Goal: Task Accomplishment & Management: Manage account settings

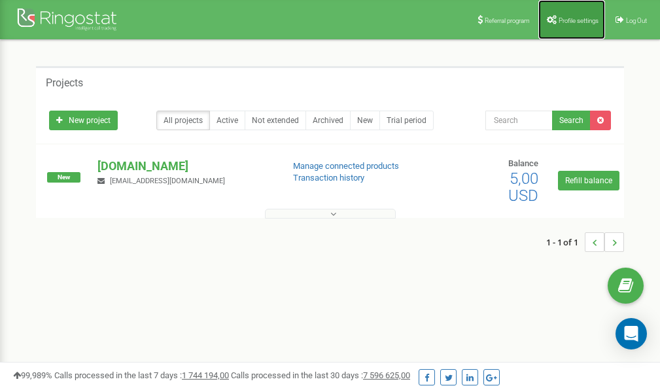
click at [573, 19] on span "Profile settings" at bounding box center [579, 20] width 40 height 7
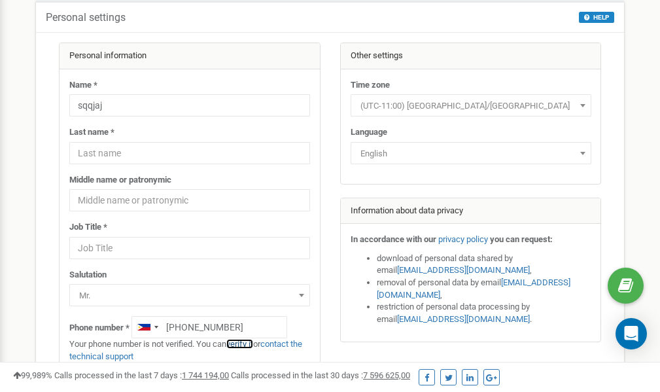
click at [242, 344] on link "verify it" at bounding box center [239, 344] width 27 height 10
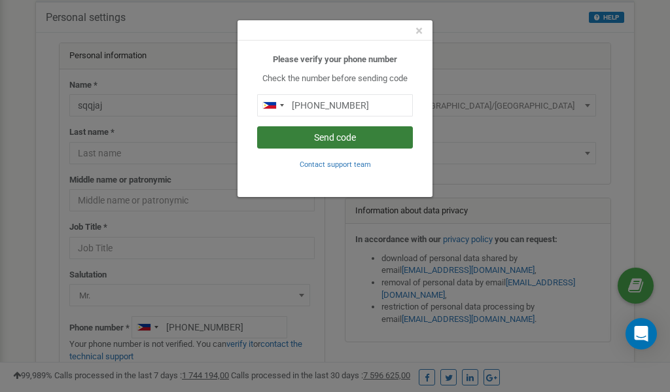
click at [341, 139] on button "Send code" at bounding box center [335, 137] width 156 height 22
